Goal: Task Accomplishment & Management: Manage account settings

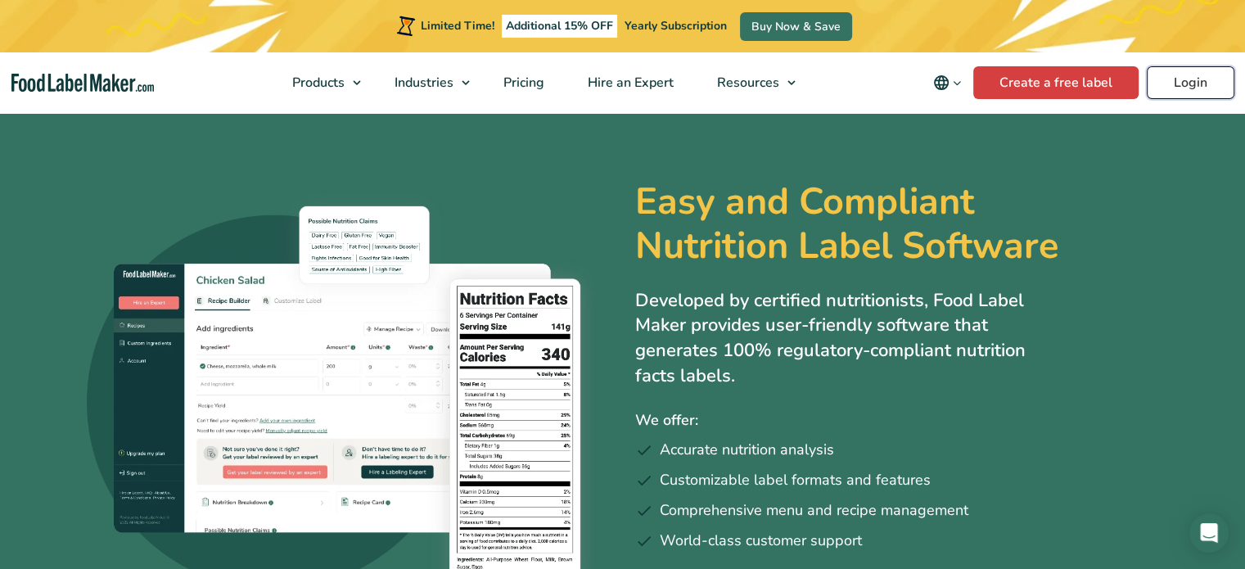
click at [1219, 88] on link "Login" at bounding box center [1190, 82] width 88 height 33
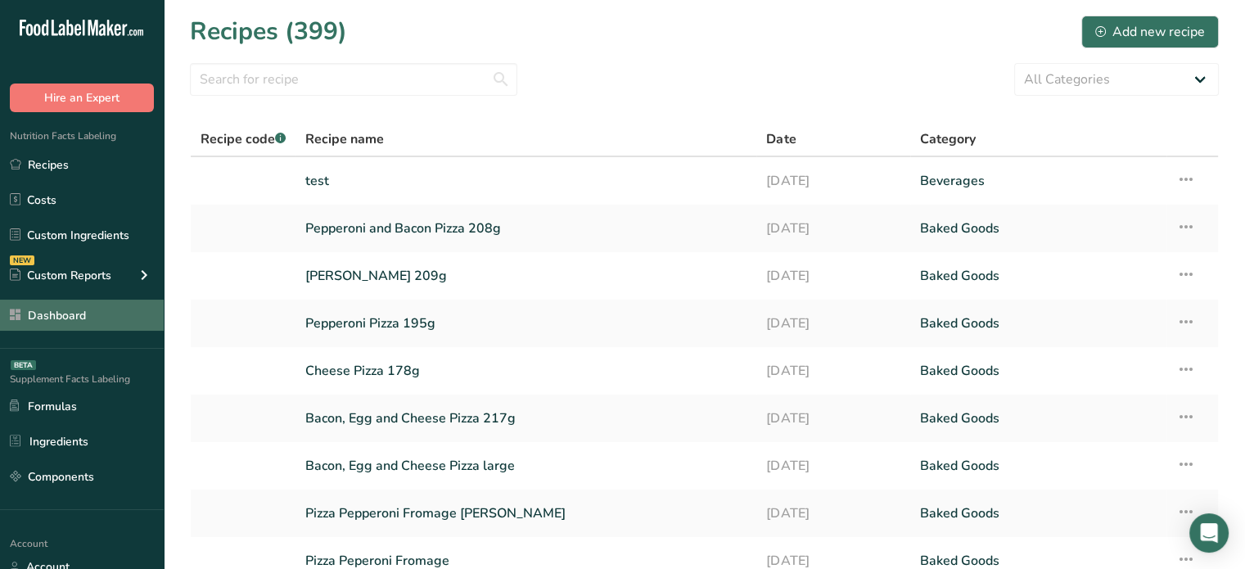
click at [144, 324] on link "Dashboard" at bounding box center [82, 315] width 164 height 31
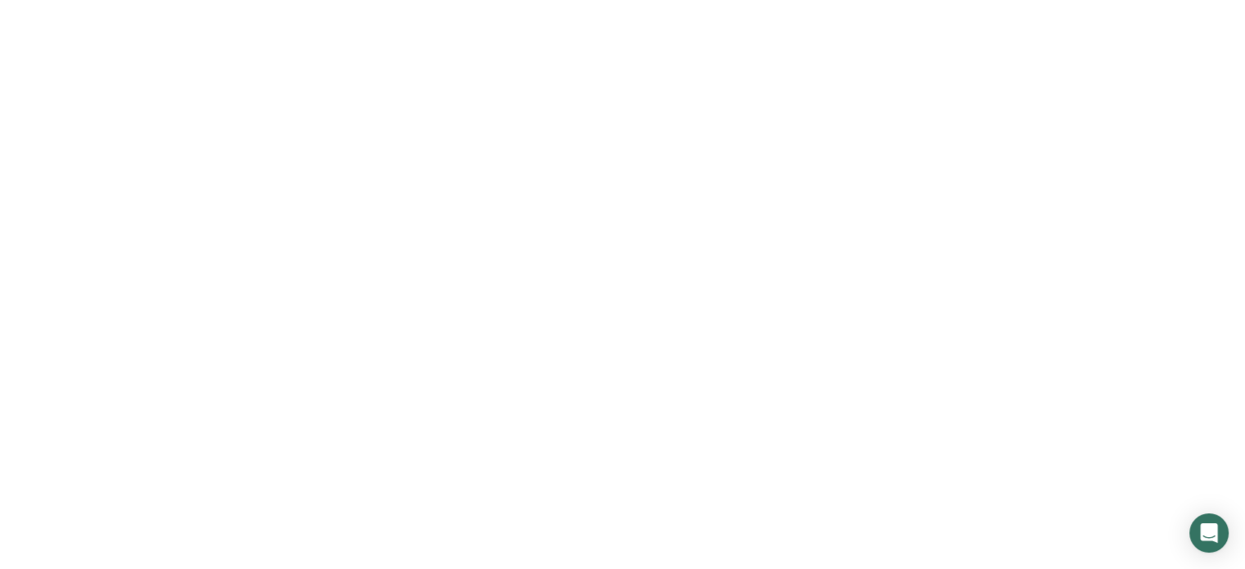
click at [144, 324] on link "Dashboard" at bounding box center [82, 315] width 164 height 31
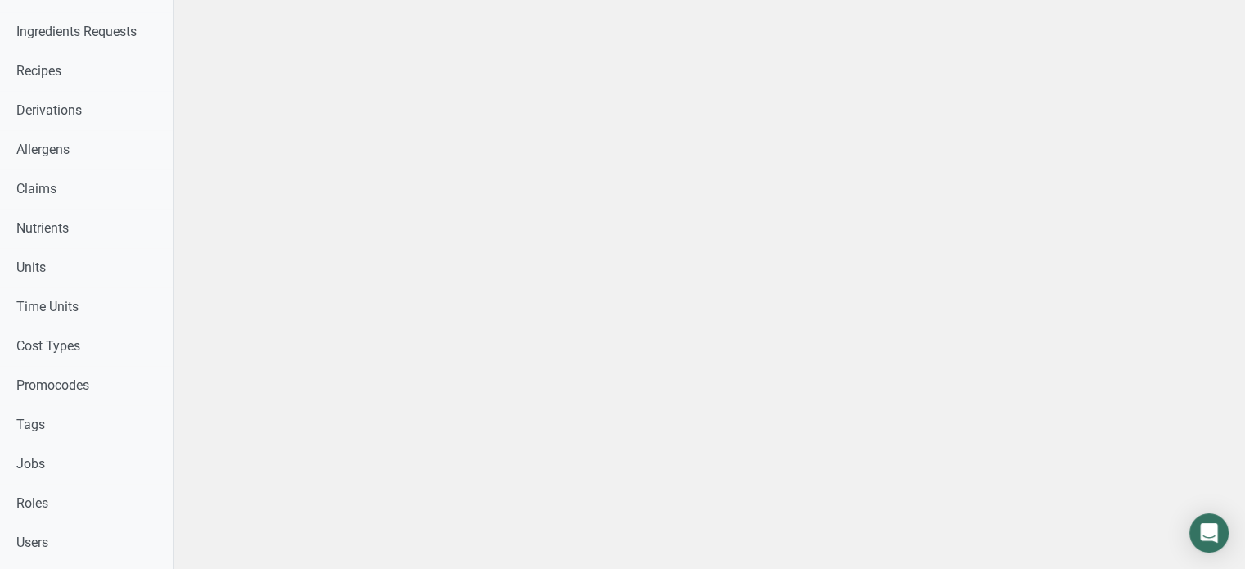
scroll to position [556, 0]
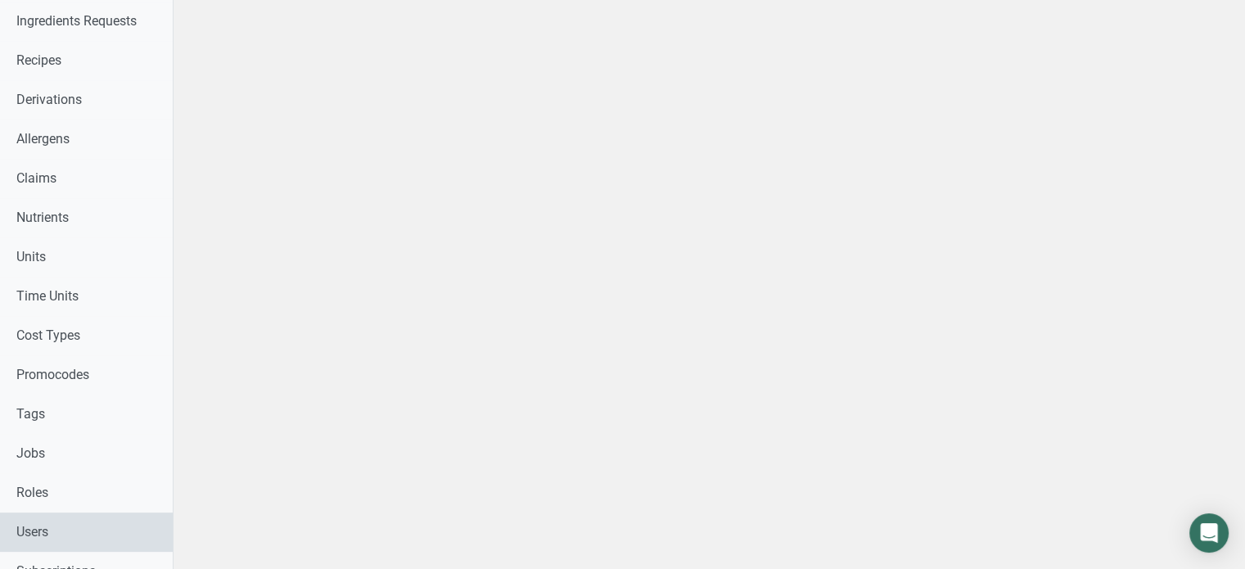
click at [92, 525] on link "Users" at bounding box center [86, 531] width 173 height 39
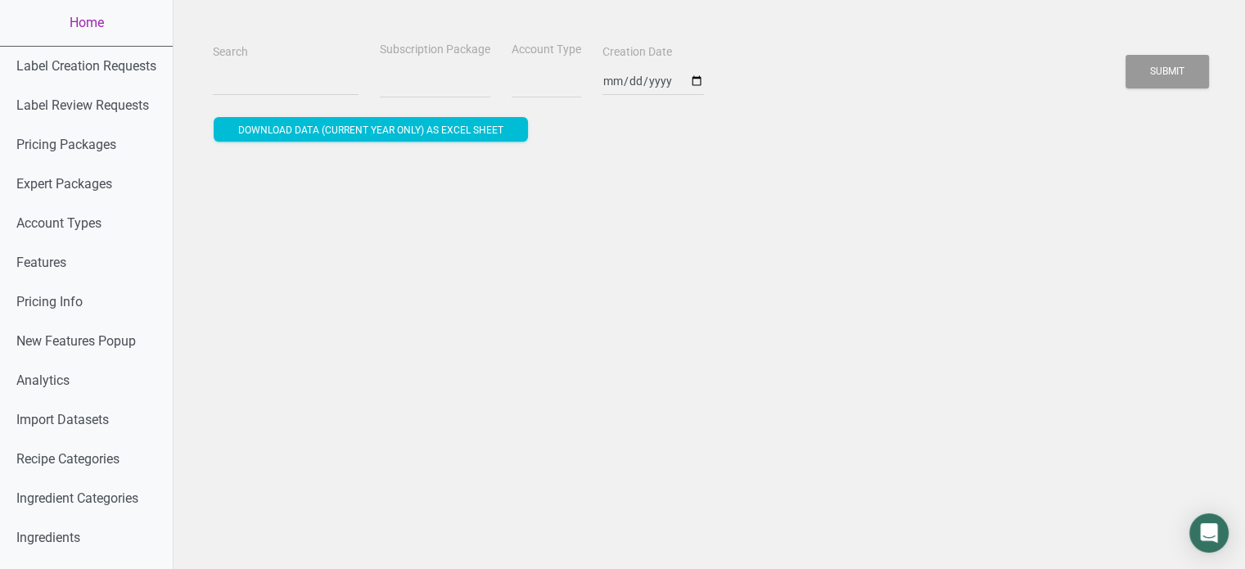
select select
click at [275, 86] on input "Search" at bounding box center [286, 80] width 146 height 29
paste input "[EMAIL_ADDRESS][DOMAIN_NAME]"
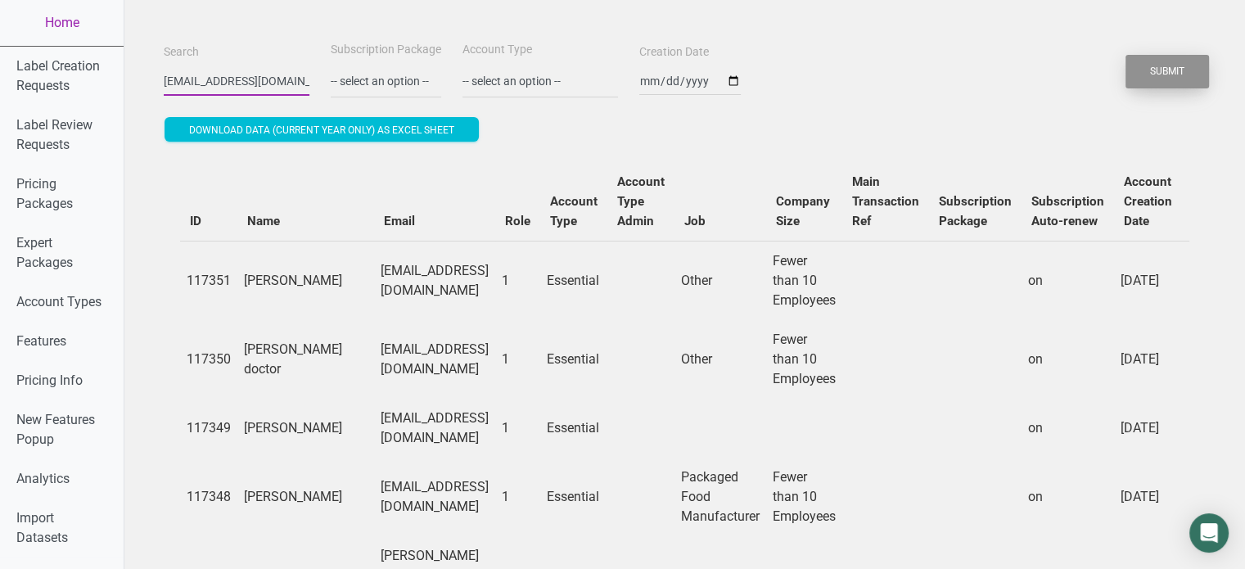
type input "[EMAIL_ADDRESS][DOMAIN_NAME]"
click at [1174, 68] on button "Submit" at bounding box center [1166, 72] width 83 height 34
